Goal: Communication & Community: Answer question/provide support

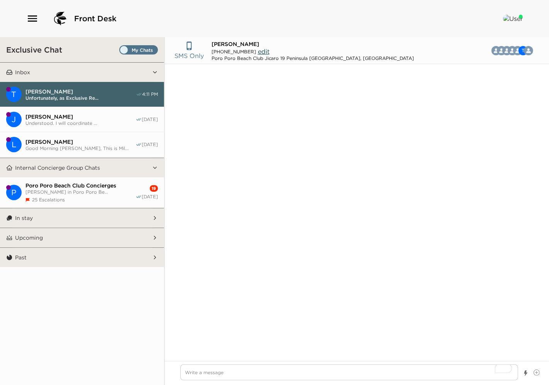
scroll to position [445, 0]
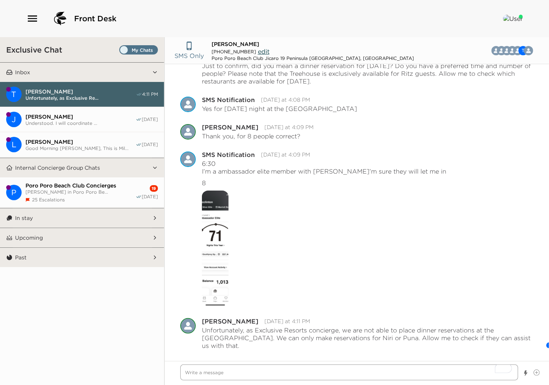
click at [207, 373] on textarea "To enrich screen reader interactions, please activate Accessibility in Grammarl…" at bounding box center [349, 372] width 338 height 16
type textarea "x"
type textarea "H"
type textarea "x"
type textarea "Hd"
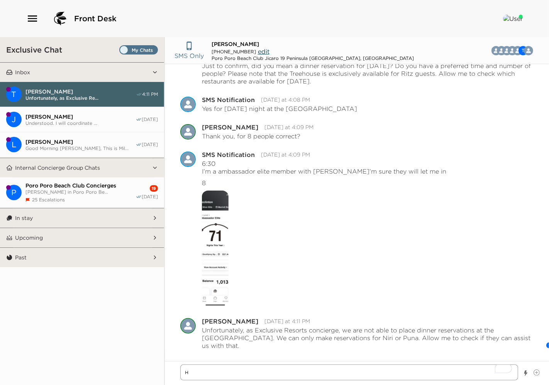
type textarea "x"
type textarea "Hdl"
type textarea "x"
type textarea "Hdll"
type textarea "x"
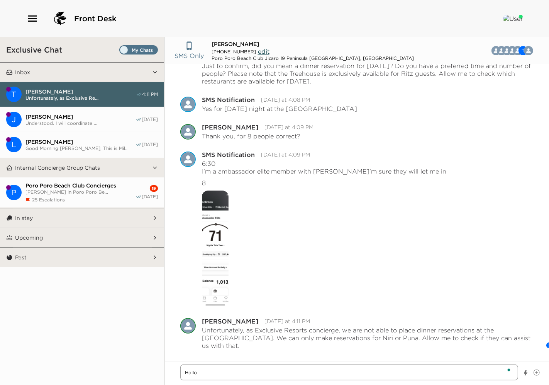
type textarea "Hdllo0"
type textarea "x"
type textarea "Hdllo"
type textarea "x"
type textarea "Hdll"
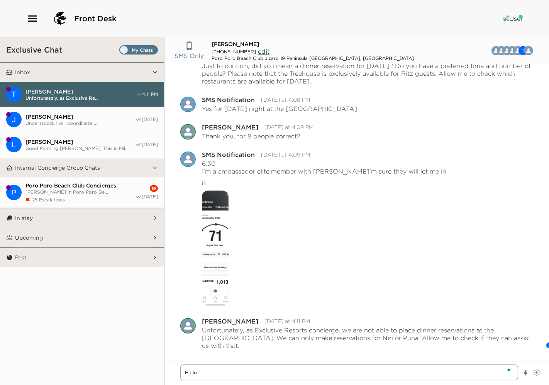
type textarea "x"
type textarea "Hdl"
type textarea "x"
type textarea "Hd"
type textarea "x"
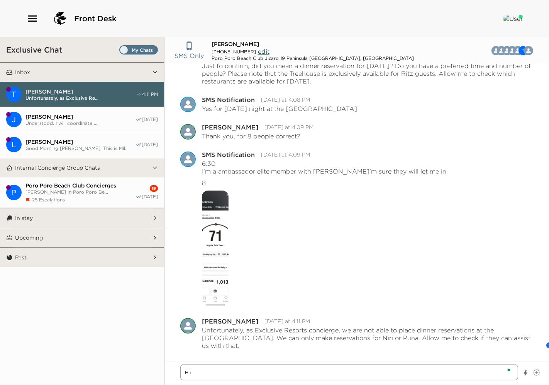
type textarea "H"
type textarea "x"
type textarea "He"
type textarea "x"
type textarea "Hel"
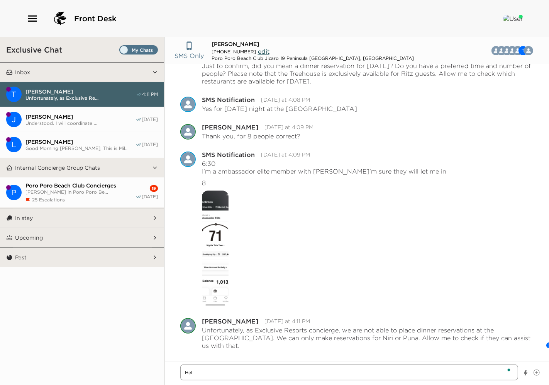
type textarea "x"
type textarea "Hell"
type textarea "x"
type textarea "Hello"
type textarea "x"
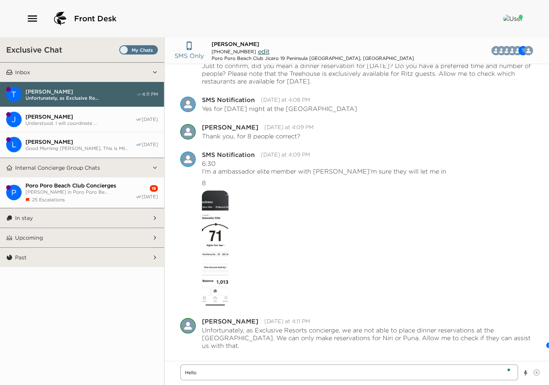
type textarea "Hello"
type textarea "x"
type textarea "Hello I"
type textarea "x"
type textarea "Hello I"
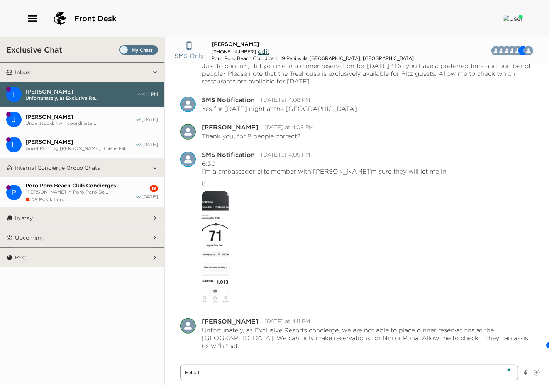
type textarea "x"
type textarea "Hello I"
type textarea "x"
type textarea "Hello"
type textarea "x"
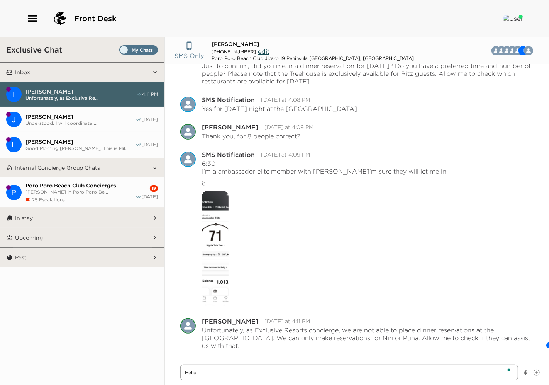
type textarea "Hello"
type textarea "x"
type textarea "Hell"
type textarea "x"
type textarea "Hel"
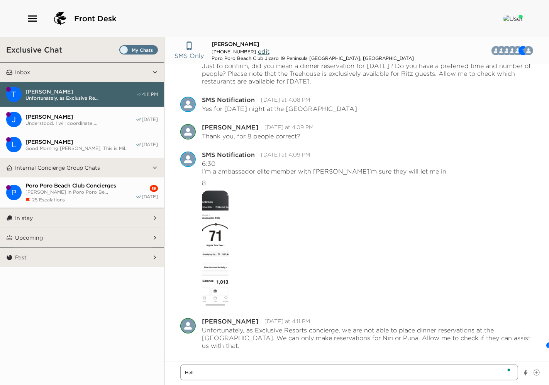
type textarea "x"
type textarea "He"
type textarea "x"
type textarea "H"
type textarea "x"
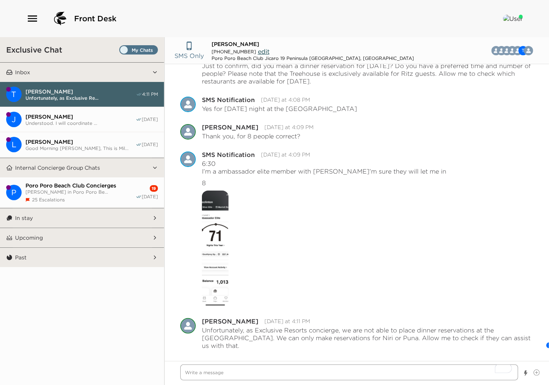
click at [217, 372] on textarea "To enrich screen reader interactions, please activate Accessibility in Grammarl…" at bounding box center [349, 372] width 338 height 16
paste textarea "I have just received the following information from the [PERSON_NAME] team rega…"
type textarea "x"
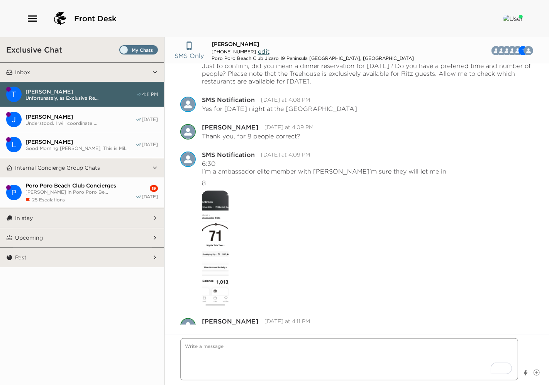
type textarea "I have just received the following information from the [PERSON_NAME] team rega…"
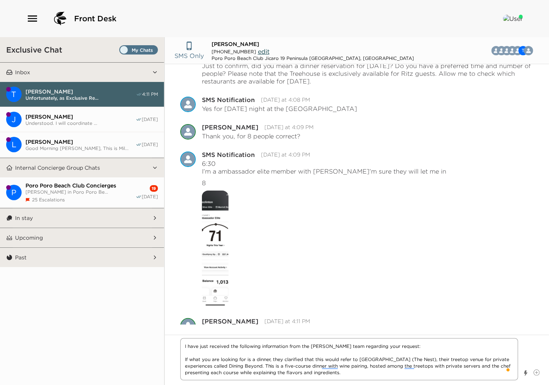
type textarea "x"
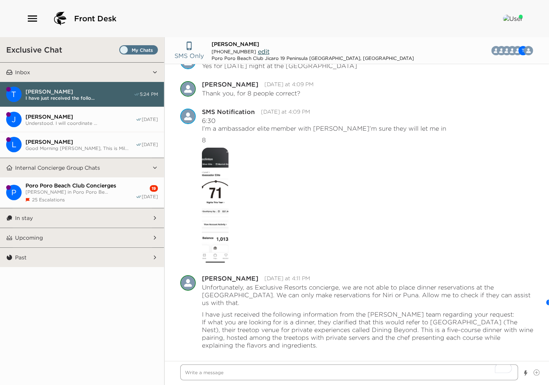
scroll to position [488, 0]
click at [214, 372] on textarea "To enrich screen reader interactions, please activate Accessibility in Grammarl…" at bounding box center [349, 372] width 338 height 16
paste textarea "Normally, they require a minimum of 48 hours’ notice for this experience. Howev…"
type textarea "x"
type textarea "Normally, they require a minimum of 48 hours’ notice for this experience. Howev…"
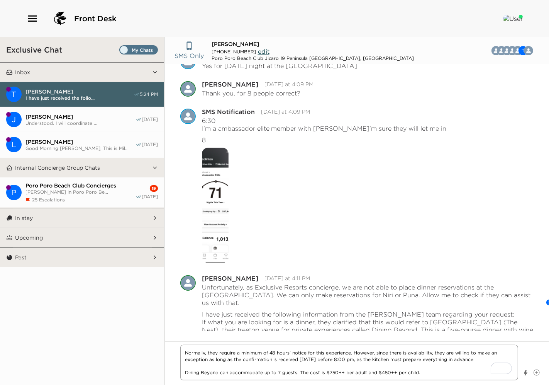
type textarea "x"
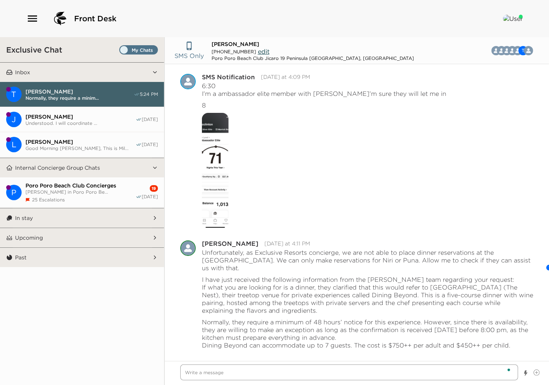
scroll to position [523, 0]
click at [216, 372] on textarea "To enrich screen reader interactions, please activate Accessibility in Grammarl…" at bounding box center [349, 372] width 338 height 16
type textarea "x"
type textarea "P"
type textarea "x"
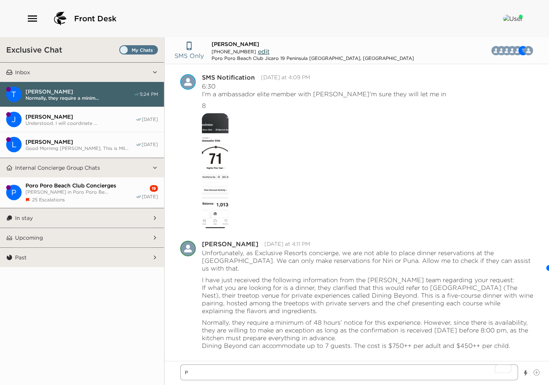
type textarea "Pl"
type textarea "x"
type textarea "Ple"
type textarea "x"
type textarea "Plea"
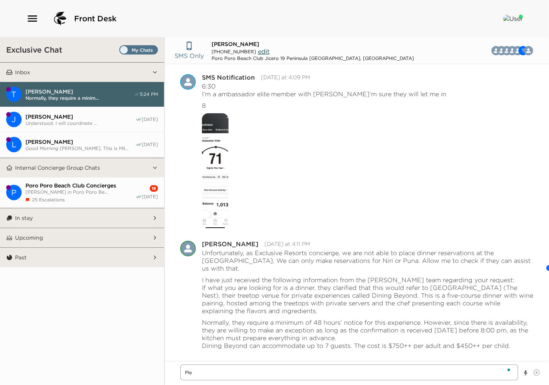
type textarea "x"
type textarea "Pleas"
type textarea "x"
type textarea "Please"
type textarea "x"
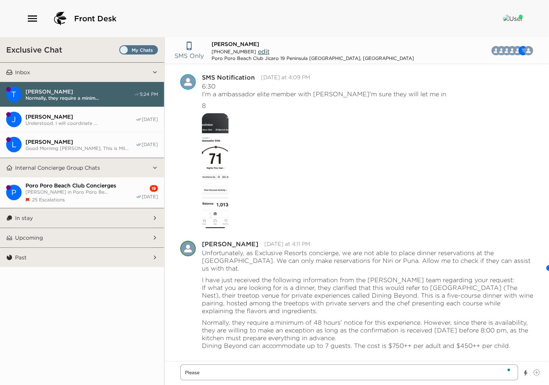
type textarea "Please"
type textarea "x"
type textarea "Please l"
type textarea "x"
type textarea "Please le"
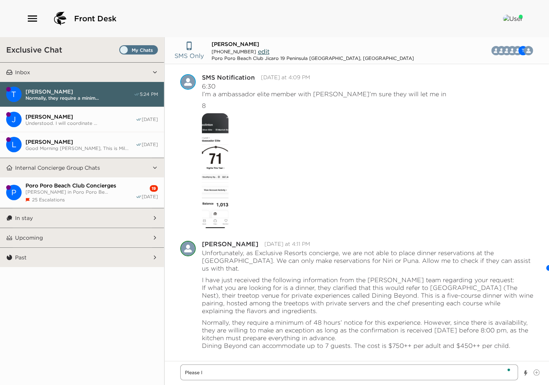
type textarea "x"
type textarea "Please let"
type textarea "x"
type textarea "Please let"
type textarea "x"
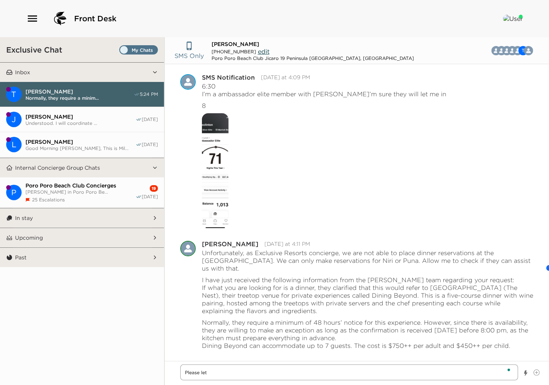
type textarea "Please let m"
type textarea "x"
type textarea "Please let me"
type textarea "x"
type textarea "Please let me"
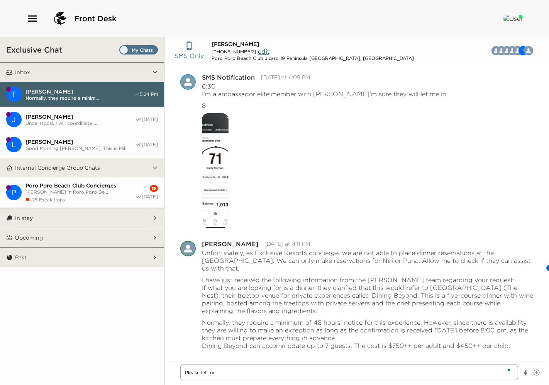
type textarea "x"
type textarea "Please let me k"
type textarea "x"
type textarea "Please let me ko"
type textarea "x"
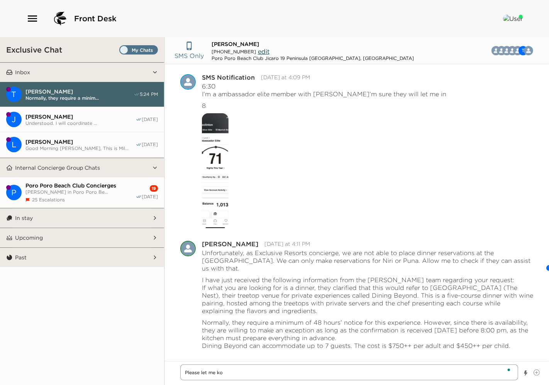
type textarea "Please let me kow"
type textarea "x"
type textarea "Please let me ko"
type textarea "x"
type textarea "Please let me k"
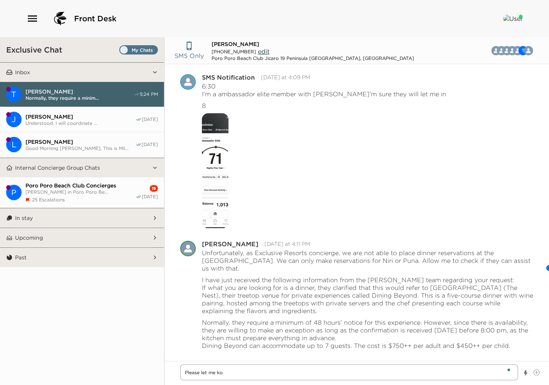
type textarea "x"
type textarea "Please let me"
type textarea "x"
type textarea "Please let me k"
type textarea "x"
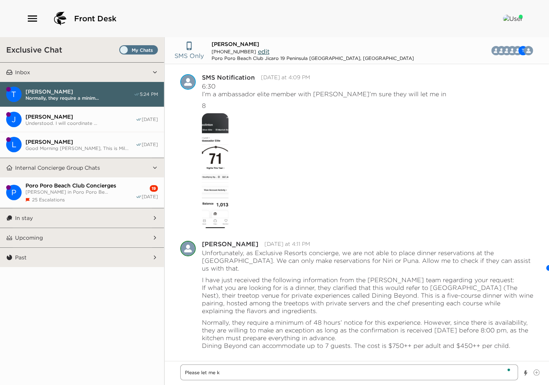
type textarea "Please let me kn"
type textarea "x"
type textarea "Please let me kno"
type textarea "x"
type textarea "Please let me know"
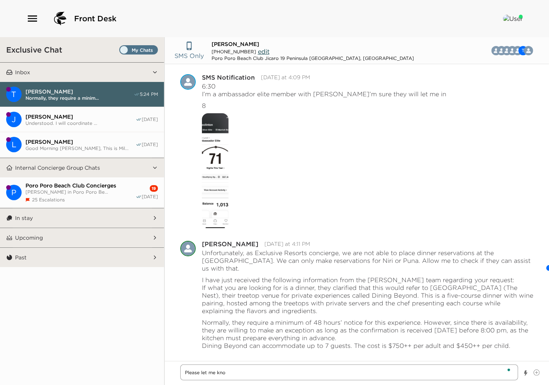
type textarea "x"
type textarea "Please let me know"
type textarea "x"
type textarea "Please let me know i"
type textarea "x"
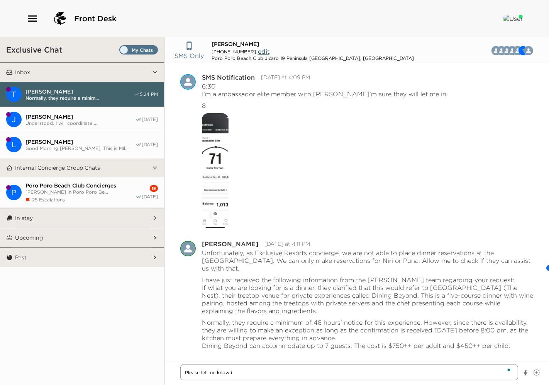
type textarea "Please let me know if"
type textarea "x"
type textarea "Please let me know if"
type textarea "x"
type textarea "Please let me know if t"
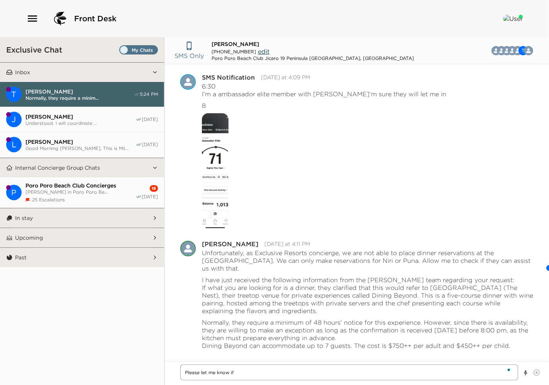
type textarea "x"
type textarea "Please let me know if th"
type textarea "x"
type textarea "Please let me know if thi"
type textarea "x"
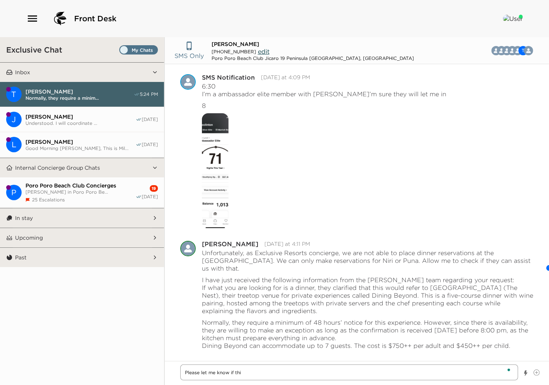
type textarea "Please let me know if this"
type textarea "x"
type textarea "Please let me know if this"
type textarea "x"
type textarea "Please let me know if this w"
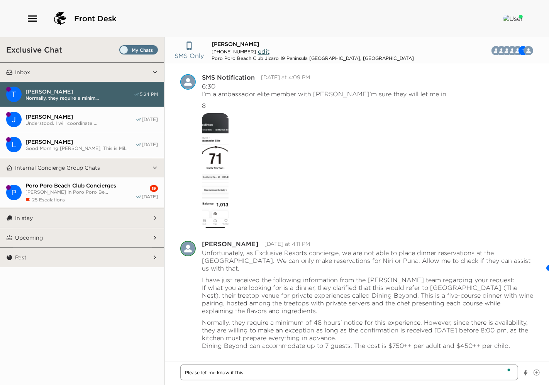
type textarea "x"
type textarea "Please let me know if this wr"
type textarea "x"
type textarea "Please let me know if this wro"
type textarea "x"
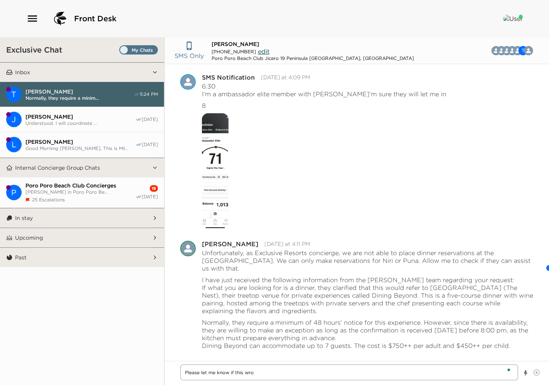
type textarea "Please let me know if this wrok"
type textarea "x"
type textarea "Please let me know if this wroks"
type textarea "x"
type textarea "Please let me know if this wroks"
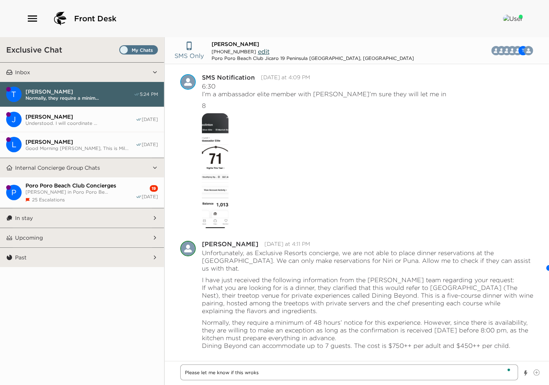
type textarea "x"
type textarea "Please let me know if this wroks"
type textarea "x"
type textarea "Please let me know if this wrok"
type textarea "x"
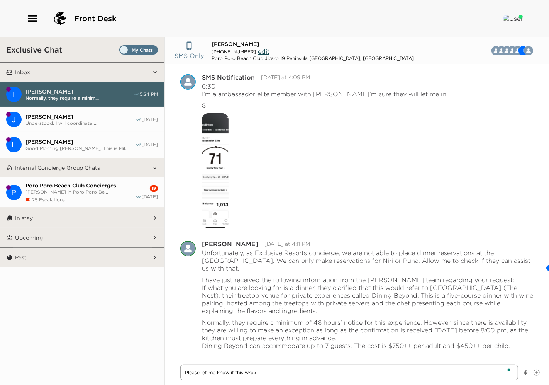
type textarea "Please let me know if this wro"
type textarea "x"
type textarea "Please let me know if this wr"
type textarea "x"
type textarea "Please let me know if this w"
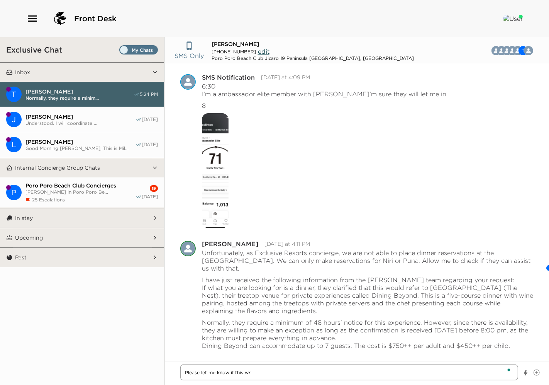
type textarea "x"
type textarea "Please let me know if this wo"
type textarea "x"
type textarea "Please let me know if this wor"
type textarea "x"
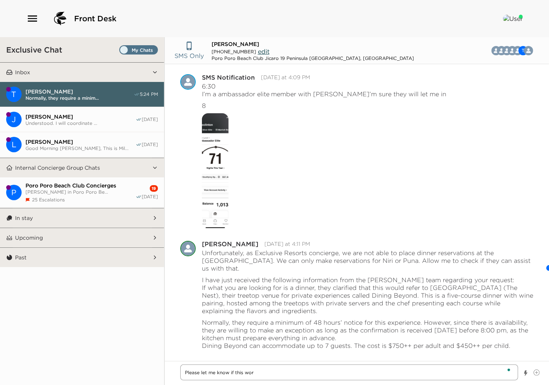
type textarea "Please let me know if this work"
type textarea "x"
type textarea "Please let me know if this works"
type textarea "x"
type textarea "Please let me know if this works"
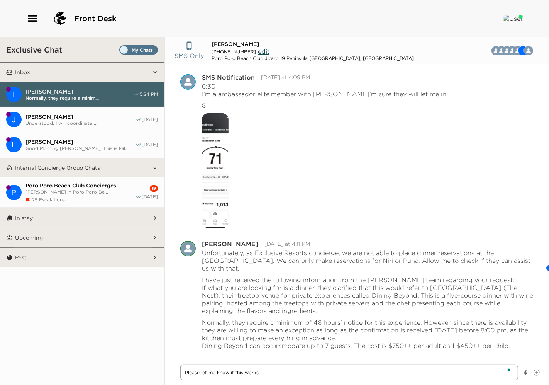
type textarea "x"
type textarea "Please let me know if this works f"
type textarea "x"
type textarea "Please let me know if this works fop"
type textarea "x"
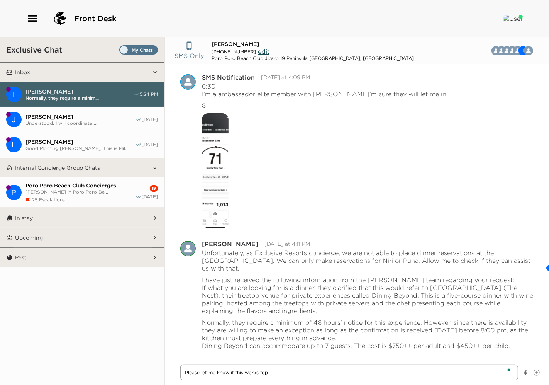
type textarea "Please let me know if this works fopr"
type textarea "x"
type textarea "Please let me know if this works fopr"
type textarea "x"
type textarea "Please let me know if this works fopr y"
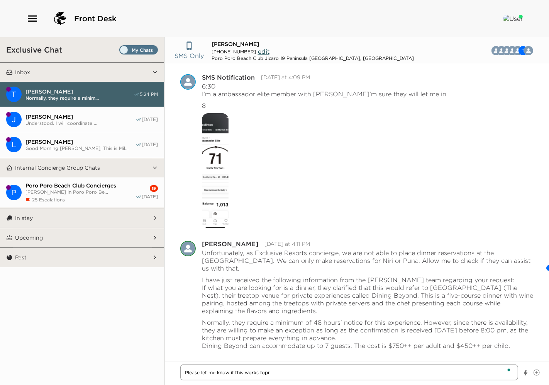
type textarea "x"
type textarea "Please let me know if this works fopr yo"
type textarea "x"
type textarea "Please let me know if this works fopr you"
type textarea "x"
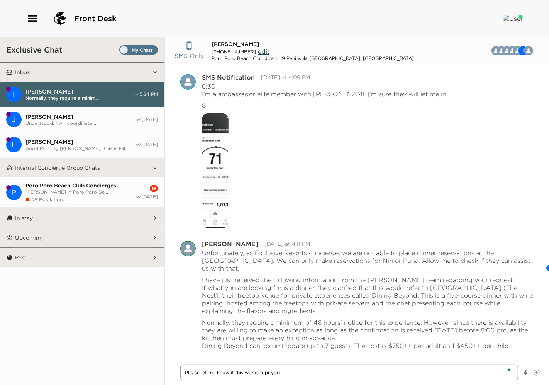
type textarea "Please let me know if this works fopr you"
type textarea "x"
type textarea "Please let me know if this works fopr you"
type textarea "x"
type textarea "Please let me know if this works fopr yo"
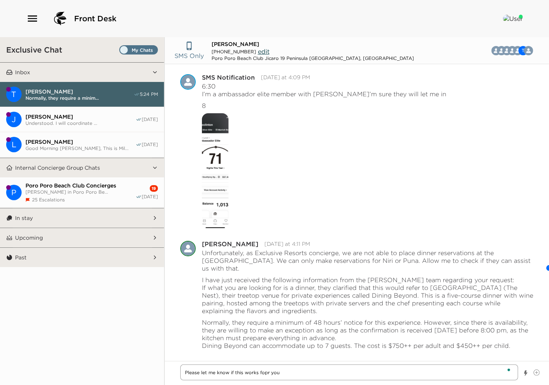
type textarea "x"
type textarea "Please let me know if this works fopr y"
type textarea "x"
type textarea "Please let me know if this works fopr"
type textarea "x"
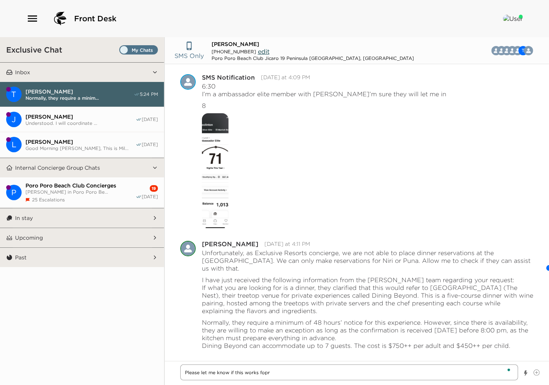
type textarea "Please let me know if this works fopr"
type textarea "x"
type textarea "Please let me know if this works fop"
type textarea "x"
type textarea "Please let me know if this works fo"
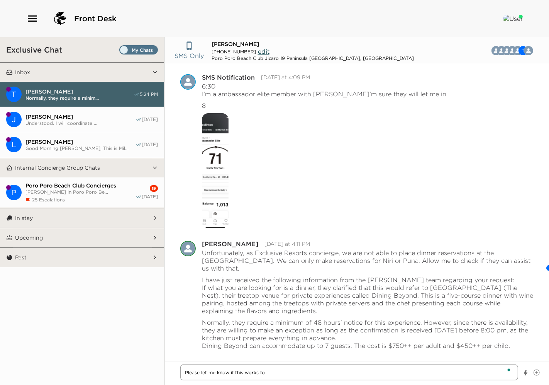
type textarea "x"
type textarea "Please let me know if this works for"
type textarea "x"
type textarea "Please let me know if this works for"
type textarea "x"
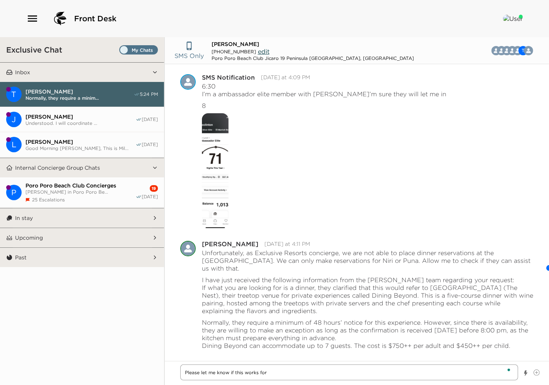
type textarea "Please let me know if this works for y"
type textarea "x"
type textarea "Please let me know if this works for yo"
type textarea "x"
type textarea "Please let me know if this works for you"
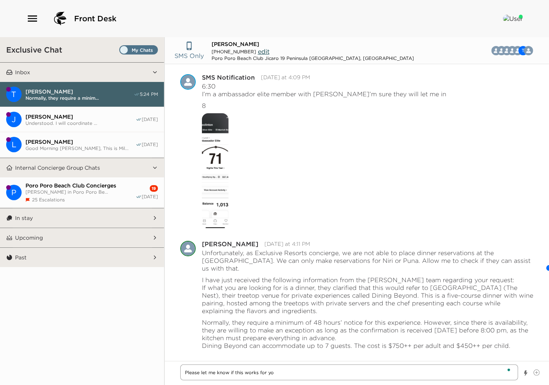
type textarea "x"
type textarea "Please let me know if this works for you"
type textarea "x"
type textarea "Please let me know if this works for you o"
click at [500, 368] on div "Rewrite with Grammarly" at bounding box center [499, 368] width 7 height 7
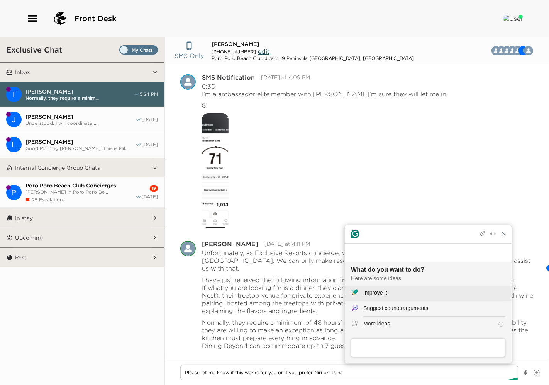
click at [374, 292] on div "Improve it" at bounding box center [376, 293] width 24 height 8
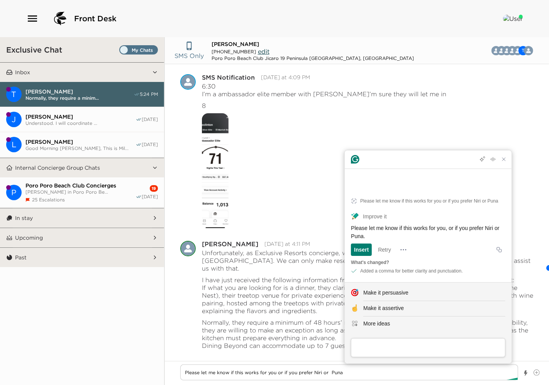
click at [359, 257] on article "Please let me know if this works for you or if you prefer Niri or Puna Improve …" at bounding box center [428, 234] width 167 height 95
click at [361, 250] on div "Insert" at bounding box center [361, 249] width 15 height 12
click at [347, 376] on textarea "Please let me know if this works for you or if you prefer Niri or PunaPlease le…" at bounding box center [349, 372] width 338 height 16
click at [340, 371] on textarea "Please let me know if this works for you or if you prefer Niri or PunaPlease le…" at bounding box center [349, 372] width 338 height 16
drag, startPoint x: 340, startPoint y: 371, endPoint x: 183, endPoint y: 372, distance: 157.2
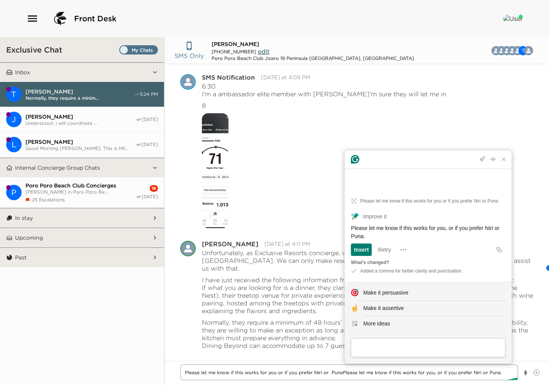
click at [183, 372] on textarea "Please let me know if this works for you or if you prefer Niri or PunaPlease le…" at bounding box center [349, 372] width 338 height 16
click at [364, 375] on textarea "Please let me know if this works for you or if you prefer Niri or PunaPlease le…" at bounding box center [349, 372] width 338 height 16
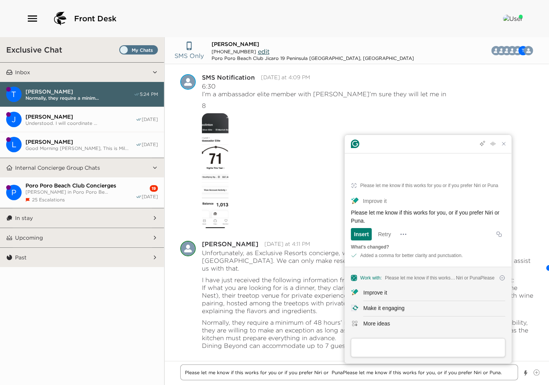
click at [339, 373] on textarea "Please let me know if this works for you or if you prefer Niri or PunaPlease le…" at bounding box center [349, 372] width 338 height 16
click at [341, 373] on textarea "Please let me know if this works for you or if you prefer Niri or PunaPlease le…" at bounding box center [349, 372] width 338 height 16
drag, startPoint x: 341, startPoint y: 373, endPoint x: 138, endPoint y: 364, distance: 203.8
click at [138, 364] on div "Exclusive Chat Inbox T [PERSON_NAME] Normally, they require a minim... 5:24 PM …" at bounding box center [274, 211] width 549 height 348
click at [394, 377] on textarea "Please let me know if this works for you or if you prefer Niri or PunaPlease le…" at bounding box center [349, 372] width 338 height 16
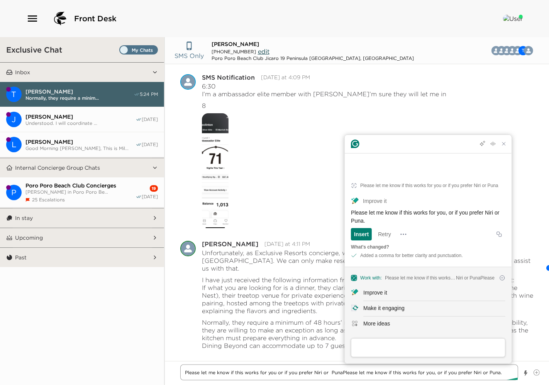
click at [341, 372] on textarea "Please let me know if this works for you or if you prefer Niri or PunaPlease le…" at bounding box center [349, 372] width 338 height 16
drag, startPoint x: 341, startPoint y: 372, endPoint x: 171, endPoint y: 369, distance: 170.0
click at [171, 369] on div "Please let me know if this works for you or if you prefer Niri or PunaPlease le…" at bounding box center [357, 373] width 384 height 24
click at [366, 371] on textarea "Please let me know if this works for you, or if you prefer Niri or Puna." at bounding box center [349, 372] width 338 height 16
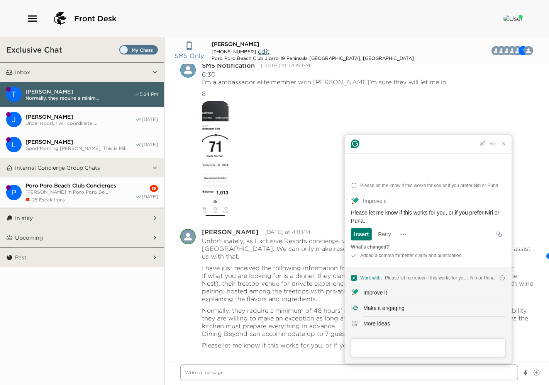
scroll to position [534, 0]
click at [260, 349] on div "Pause Escalation Edit Message Delete Please let me know if this works for you, …" at bounding box center [357, 346] width 384 height 12
click at [326, 176] on div "Pause Escalation" at bounding box center [356, 160] width 353 height 116
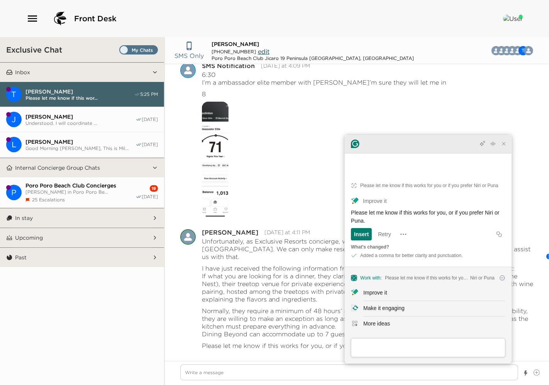
click at [505, 145] on icon "Close Grammarly Assistant" at bounding box center [504, 143] width 3 height 3
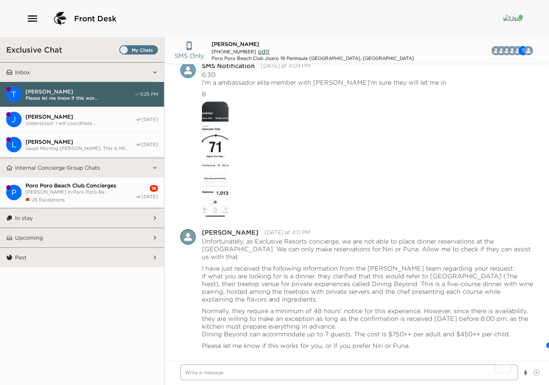
click at [225, 373] on textarea "To enrich screen reader interactions, please activate Accessibility in Grammarl…" at bounding box center [349, 372] width 338 height 16
drag, startPoint x: 369, startPoint y: 372, endPoint x: 138, endPoint y: 355, distance: 231.3
click at [138, 355] on div "Exclusive Chat Inbox T [PERSON_NAME] Please let me know if this wor... 5:25 PM …" at bounding box center [274, 211] width 549 height 348
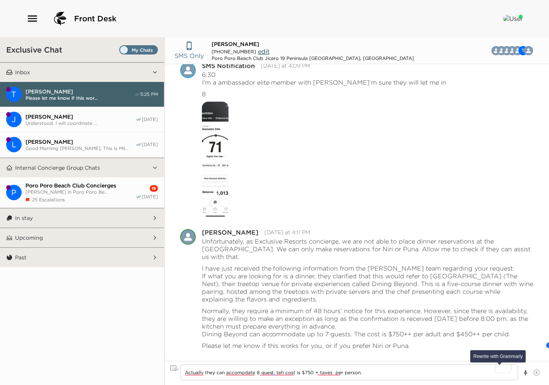
click at [500, 365] on div "Rewrite with Grammarly" at bounding box center [499, 368] width 7 height 7
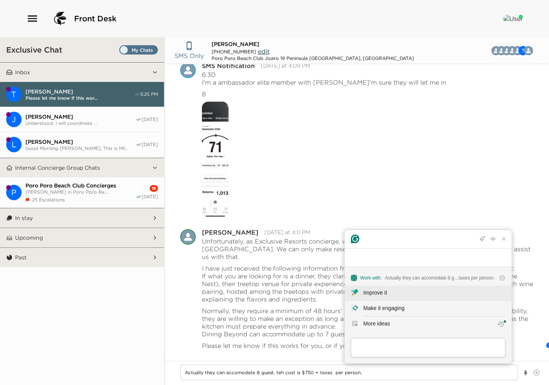
click at [376, 293] on div "Improve it" at bounding box center [376, 293] width 24 height 8
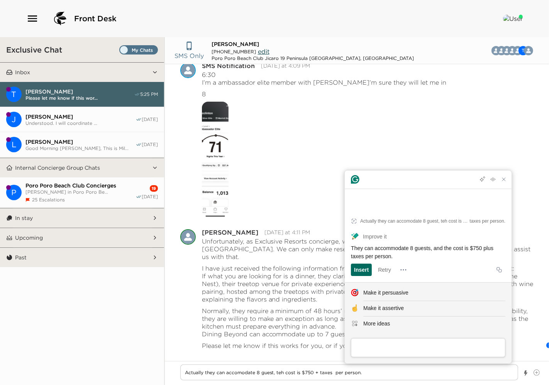
click at [357, 269] on div "Insert" at bounding box center [361, 269] width 15 height 12
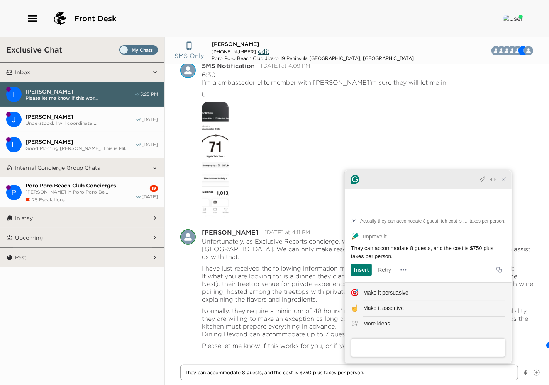
click at [506, 189] on div at bounding box center [428, 179] width 167 height 19
click at [505, 182] on icon "Close Grammarly Assistant" at bounding box center [504, 179] width 6 height 6
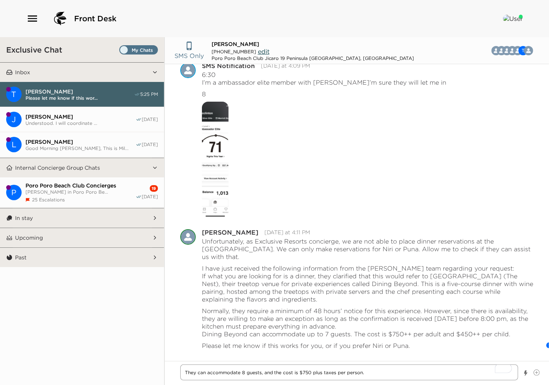
click at [364, 372] on textarea "They can accommodate 8 guests, and the cost is $750 plus taxes per person." at bounding box center [349, 372] width 338 height 16
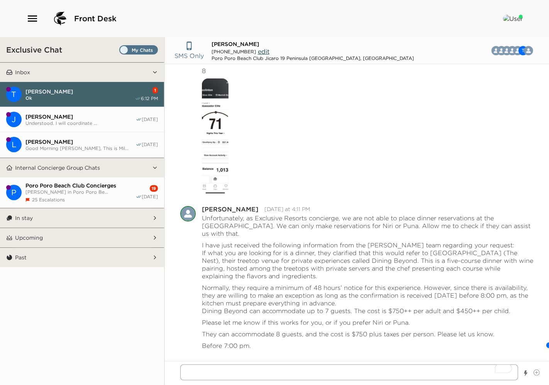
scroll to position [584, 0]
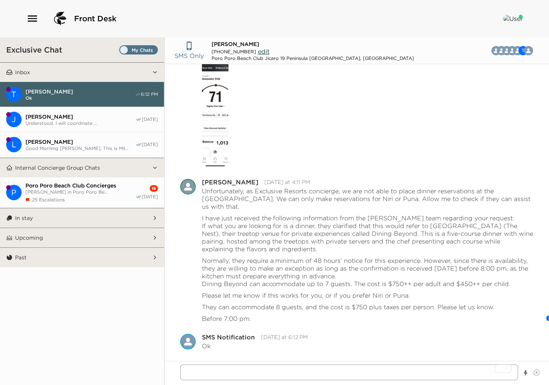
click at [244, 369] on textarea "To enrich screen reader interactions, please activate Accessibility in Grammarl…" at bounding box center [349, 372] width 338 height 16
click at [275, 371] on textarea "Which alternative do you prefer?" at bounding box center [349, 372] width 338 height 16
drag, startPoint x: 275, startPoint y: 368, endPoint x: 104, endPoint y: 367, distance: 171.5
click at [104, 367] on div "Exclusive Chat Inbox T [PERSON_NAME] Ok 6:12 PM J [PERSON_NAME] Understood. I w…" at bounding box center [274, 211] width 549 height 348
click at [530, 338] on icon "Open Message Actions Menu" at bounding box center [532, 339] width 4 height 2
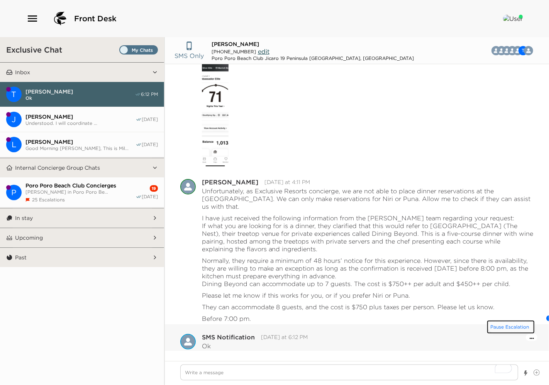
click at [518, 329] on button "Pause Escalation" at bounding box center [511, 327] width 46 height 12
click at [202, 373] on textarea "To enrich screen reader interactions, please activate Accessibility in Grammarl…" at bounding box center [349, 372] width 338 height 16
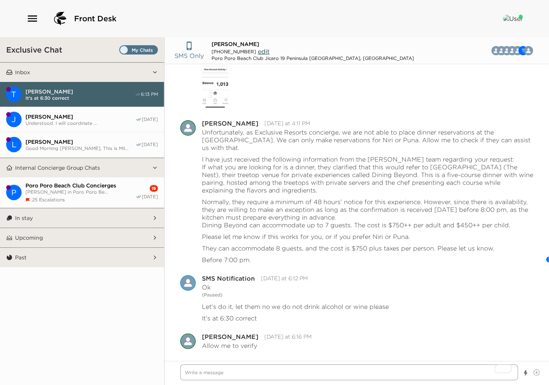
scroll to position [643, 0]
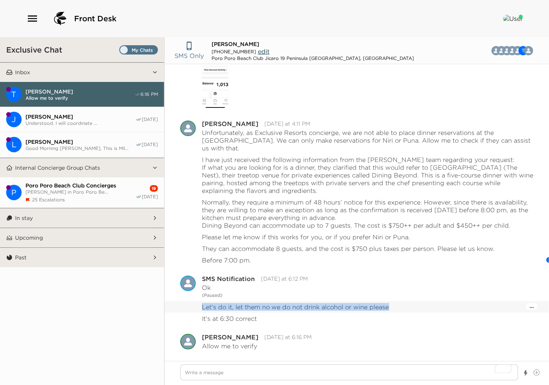
drag, startPoint x: 392, startPoint y: 304, endPoint x: 202, endPoint y: 306, distance: 189.3
click at [202, 306] on div "Let’s do it, let them no we do not drink alcohol or wine please" at bounding box center [368, 307] width 332 height 8
copy p "Let’s do it, let them no we do not drink alcohol or wine please"
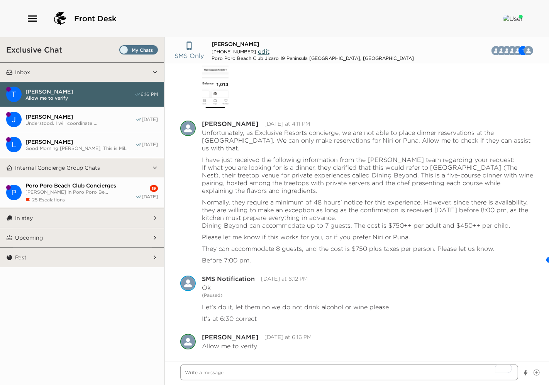
click at [194, 372] on textarea "To enrich screen reader interactions, please activate Accessibility in Grammarl…" at bounding box center [349, 372] width 338 height 16
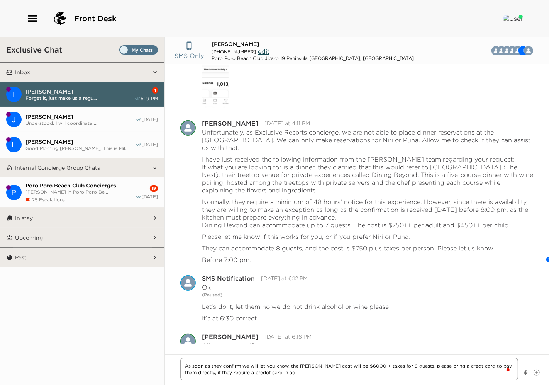
scroll to position [677, 0]
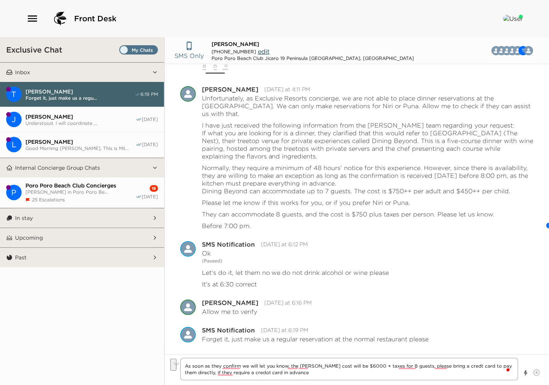
drag, startPoint x: 288, startPoint y: 374, endPoint x: 73, endPoint y: 343, distance: 216.6
click at [73, 343] on div "Exclusive Chat Inbox T [PERSON_NAME] Forget it, just make us a regu... 6:19 PM …" at bounding box center [274, 211] width 549 height 348
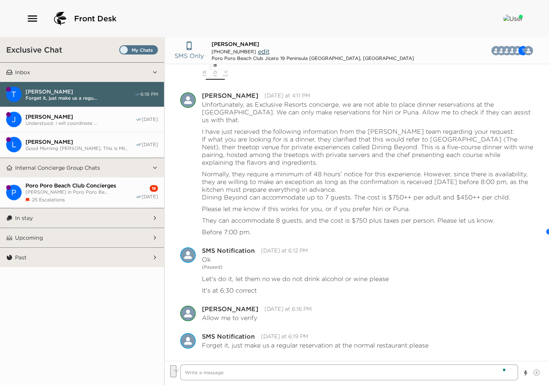
scroll to position [670, 0]
click at [209, 376] on textarea "To enrich screen reader interactions, please activate Accessibility in Grammarl…" at bounding box center [349, 372] width 338 height 16
drag, startPoint x: 219, startPoint y: 371, endPoint x: 110, endPoint y: 357, distance: 110.3
click at [110, 357] on div "Exclusive Chat Inbox T [PERSON_NAME] Forget it, just make us a regu... 6:19 PM …" at bounding box center [274, 211] width 549 height 348
click at [500, 369] on div "Rewrite with Grammarly" at bounding box center [499, 368] width 7 height 7
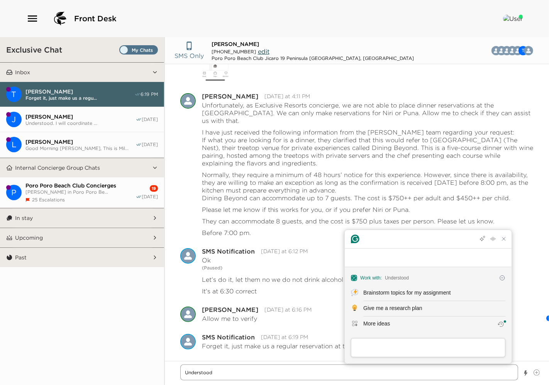
click at [224, 372] on textarea "Understood" at bounding box center [349, 372] width 338 height 16
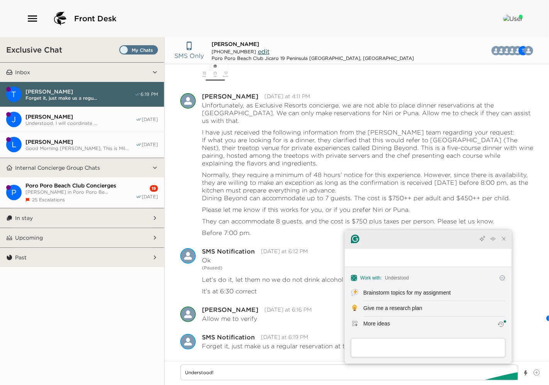
click at [503, 243] on icon "Close Grammarly Assistant" at bounding box center [504, 238] width 9 height 9
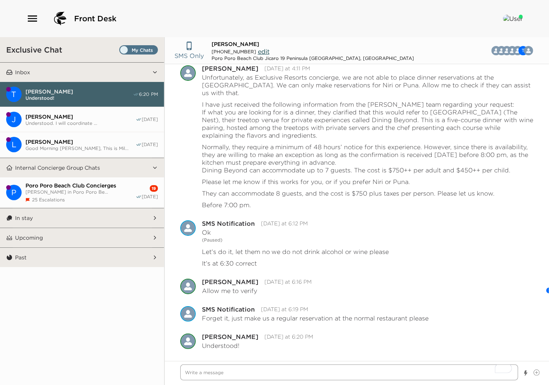
scroll to position [698, 0]
click at [217, 375] on textarea "To enrich screen reader interactions, please activate Accessibility in Grammarl…" at bounding box center [349, 372] width 338 height 16
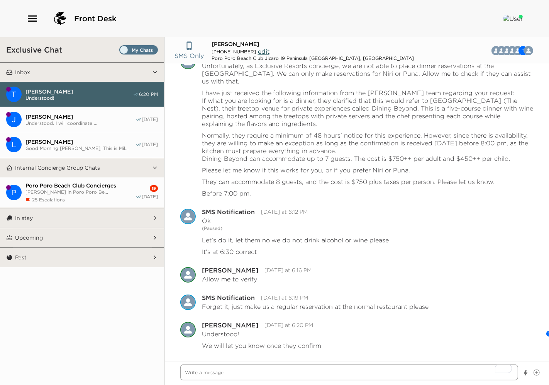
scroll to position [709, 0]
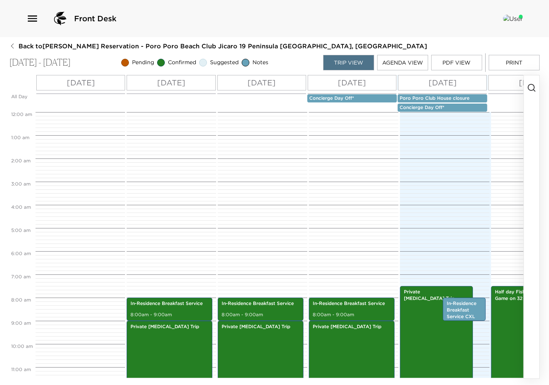
scroll to position [174, 0]
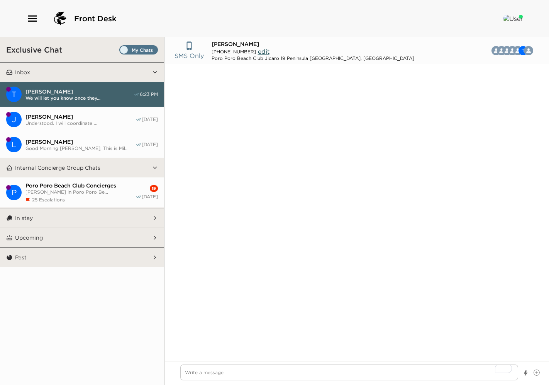
type textarea "x"
